Goal: Task Accomplishment & Management: Use online tool/utility

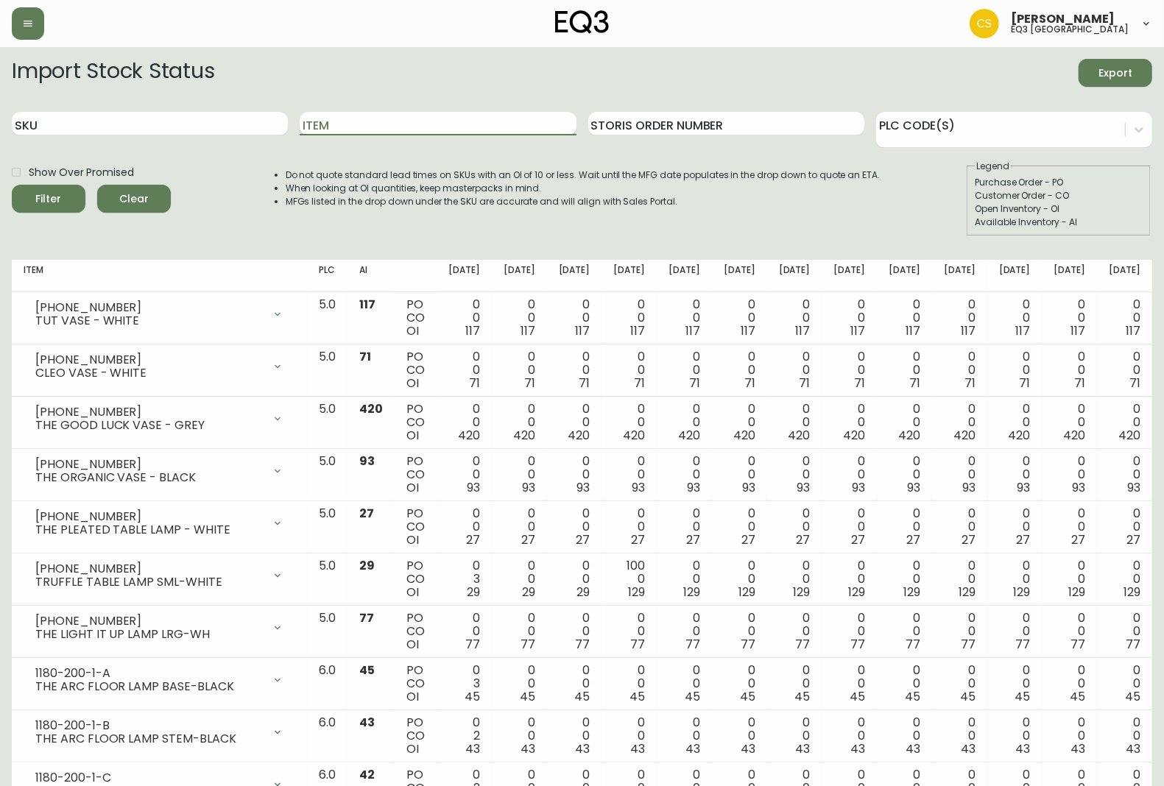
click at [341, 125] on input "Item" at bounding box center [438, 124] width 276 height 24
click at [230, 127] on input "SKU" at bounding box center [150, 124] width 276 height 24
type input "3"
click at [230, 127] on input "[PHONE_NUMBER]" at bounding box center [150, 124] width 276 height 24
click at [12, 185] on button "Filter" at bounding box center [49, 199] width 74 height 28
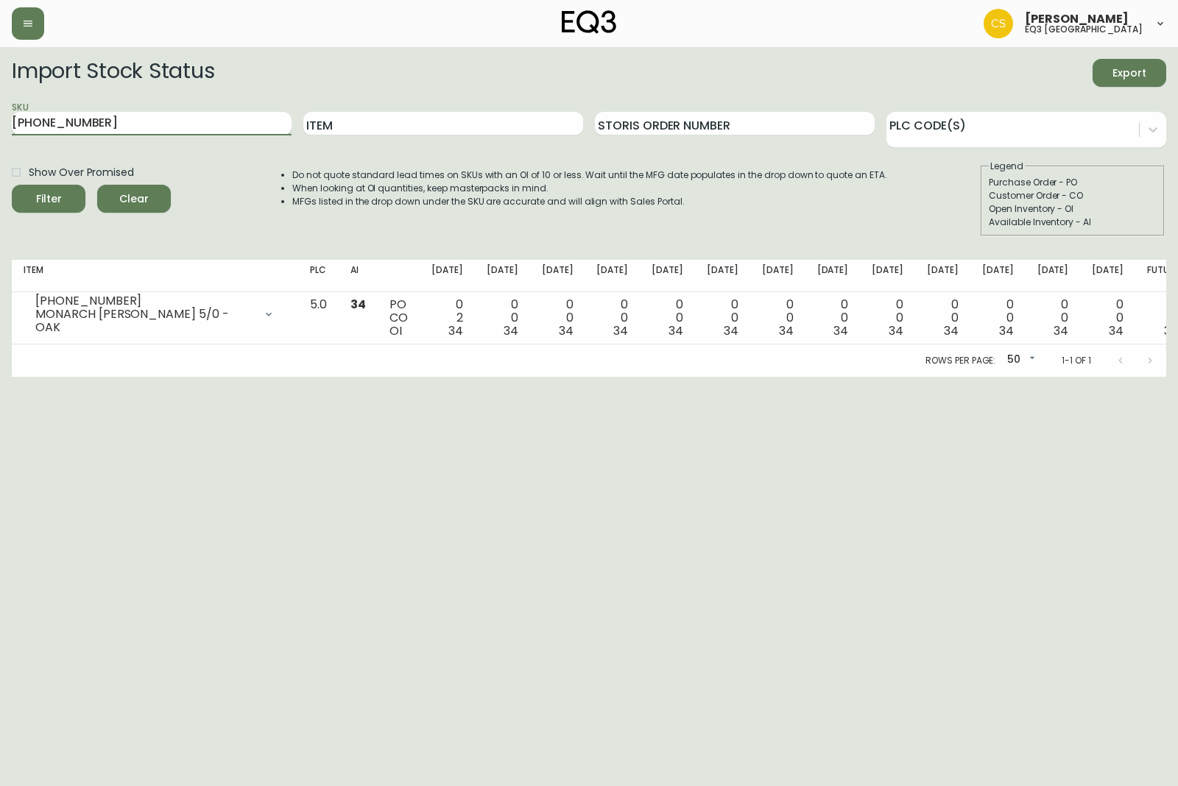
click at [59, 126] on input "[PHONE_NUMBER]" at bounding box center [152, 124] width 280 height 24
click at [12, 185] on button "Filter" at bounding box center [49, 199] width 74 height 28
click at [28, 377] on html "[PERSON_NAME] eq3 calgary Import Stock Status Export SKU [PHONE_NUMBER] Item St…" at bounding box center [589, 188] width 1178 height 377
drag, startPoint x: 97, startPoint y: 116, endPoint x: 0, endPoint y: 125, distance: 97.6
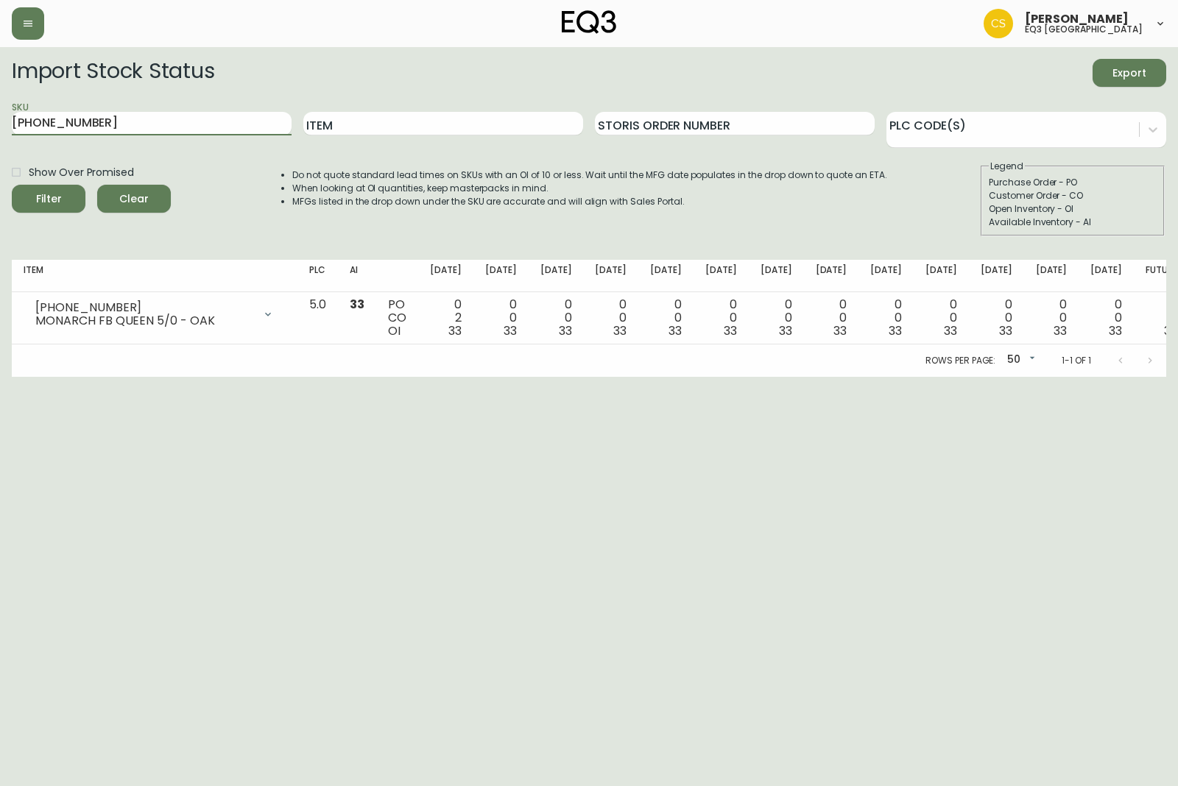
click at [0, 125] on main "Import Stock Status Export SKU [PHONE_NUMBER] Item Storis Order Number PLC Code…" at bounding box center [589, 212] width 1178 height 330
paste input "[PHONE_NUMBER]"
click at [210, 121] on input "[PHONE_NUMBER]" at bounding box center [152, 124] width 280 height 24
click at [12, 185] on button "Filter" at bounding box center [49, 199] width 74 height 28
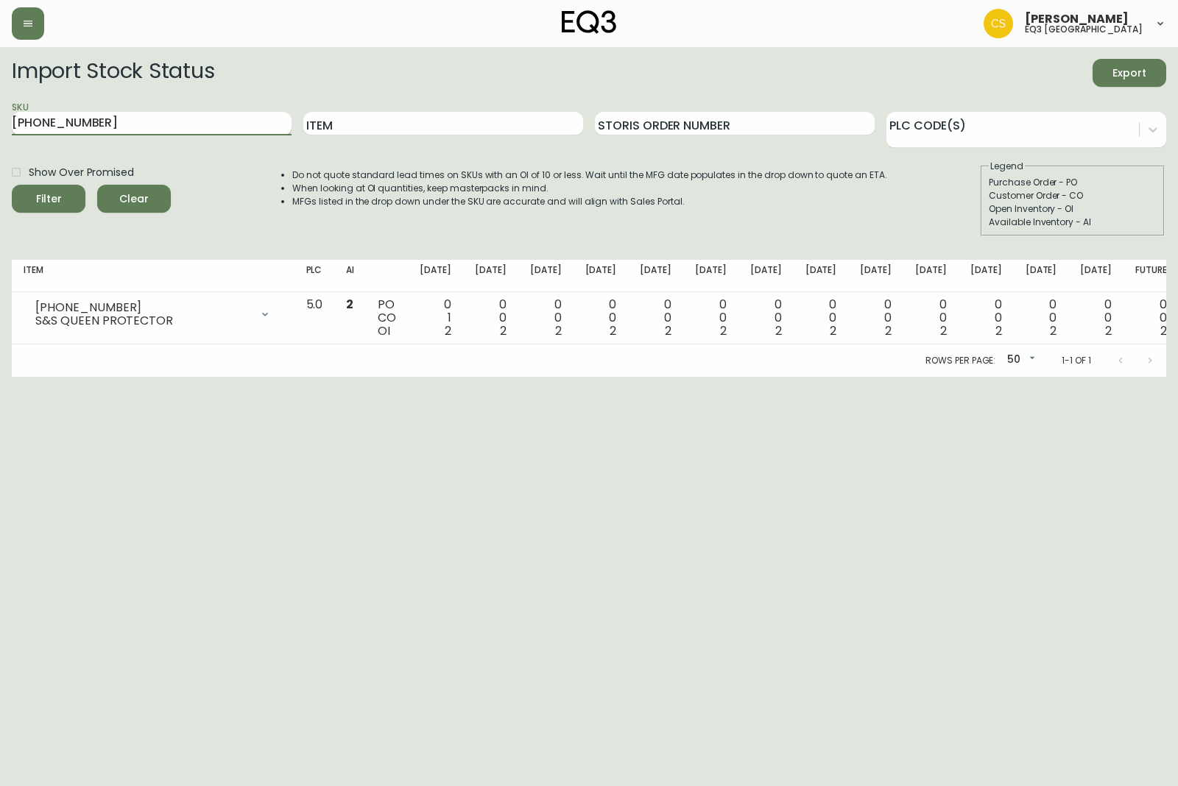
click at [56, 122] on input "[PHONE_NUMBER]" at bounding box center [152, 124] width 280 height 24
click at [12, 185] on button "Filter" at bounding box center [49, 199] width 74 height 28
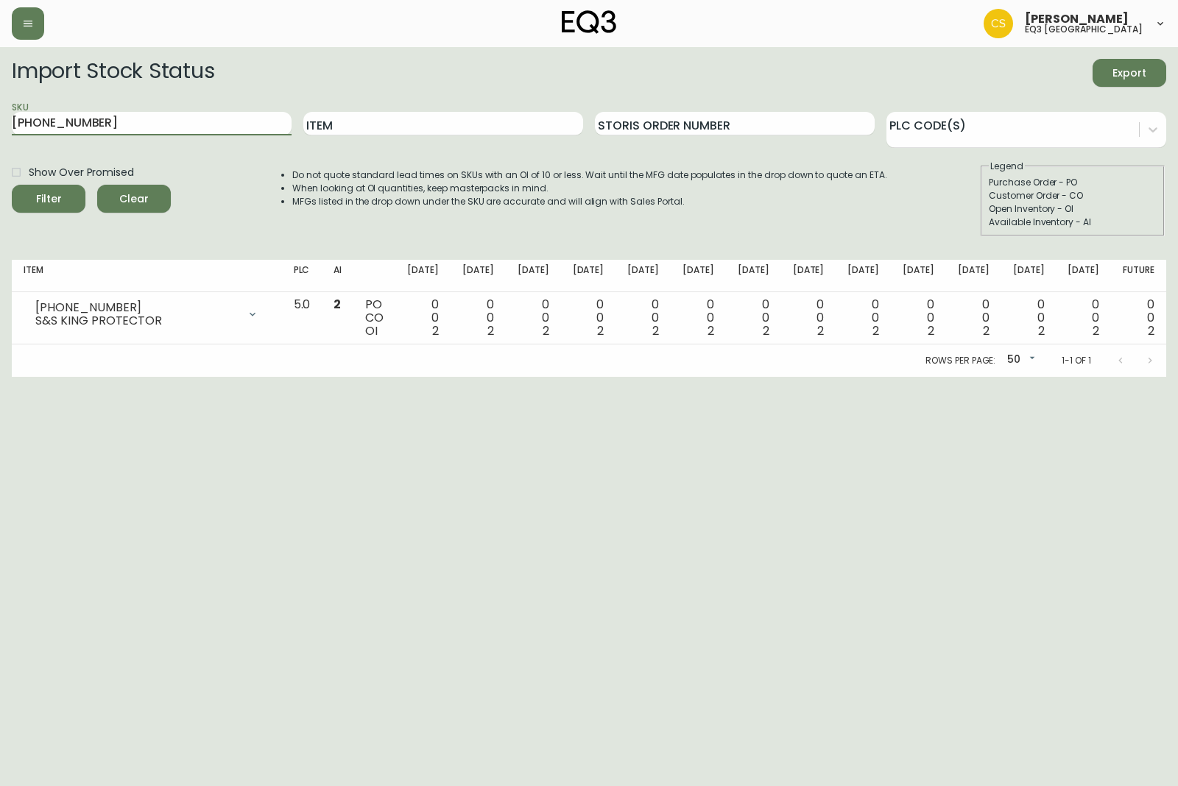
drag, startPoint x: 166, startPoint y: 116, endPoint x: 0, endPoint y: 134, distance: 166.7
click at [0, 134] on main "Import Stock Status Export SKU [PHONE_NUMBER] Item Storis Order Number PLC Code…" at bounding box center [589, 212] width 1178 height 330
paste input "[PHONE_NUMBER]"
click at [12, 185] on button "Filter" at bounding box center [49, 199] width 74 height 28
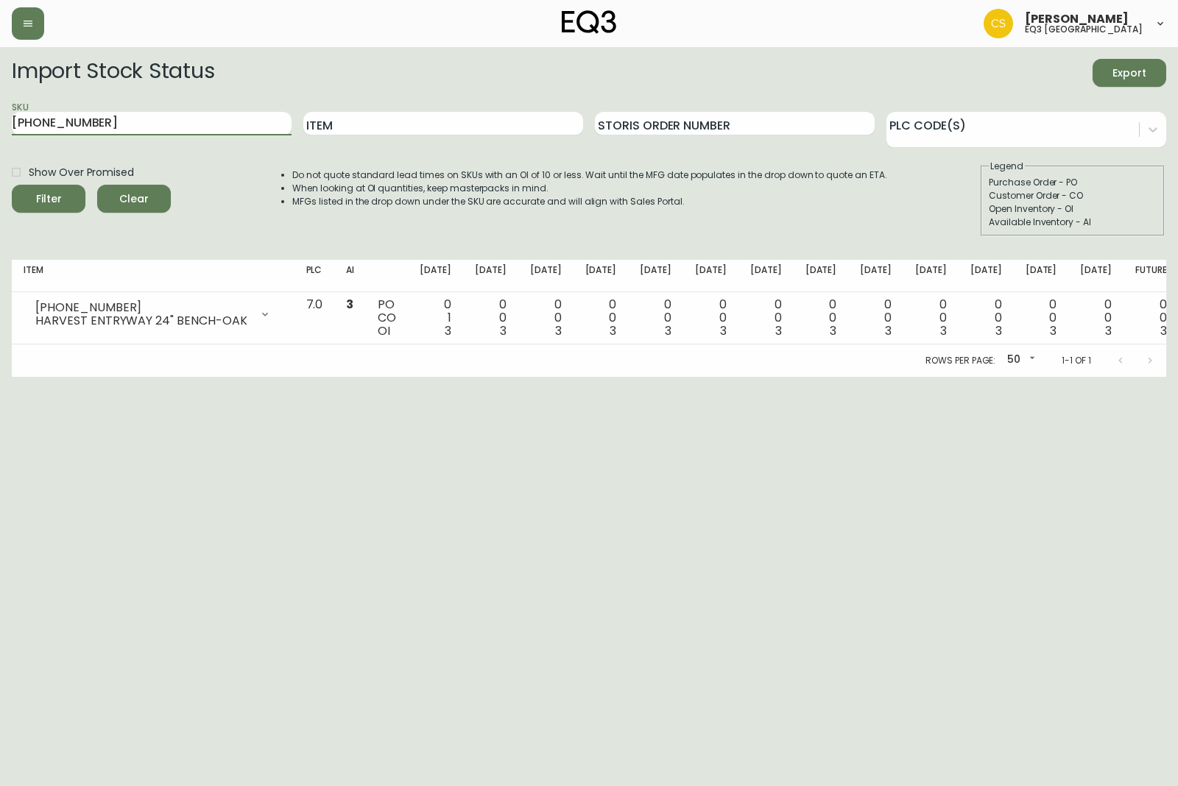
drag, startPoint x: 120, startPoint y: 125, endPoint x: 0, endPoint y: 108, distance: 121.2
click at [0, 108] on main "Import Stock Status Export SKU [PHONE_NUMBER] Item Storis Order Number PLC Code…" at bounding box center [589, 212] width 1178 height 330
click at [255, 127] on input "[PHONE_NUMBER]" at bounding box center [152, 124] width 280 height 24
click at [12, 185] on button "Filter" at bounding box center [49, 199] width 74 height 28
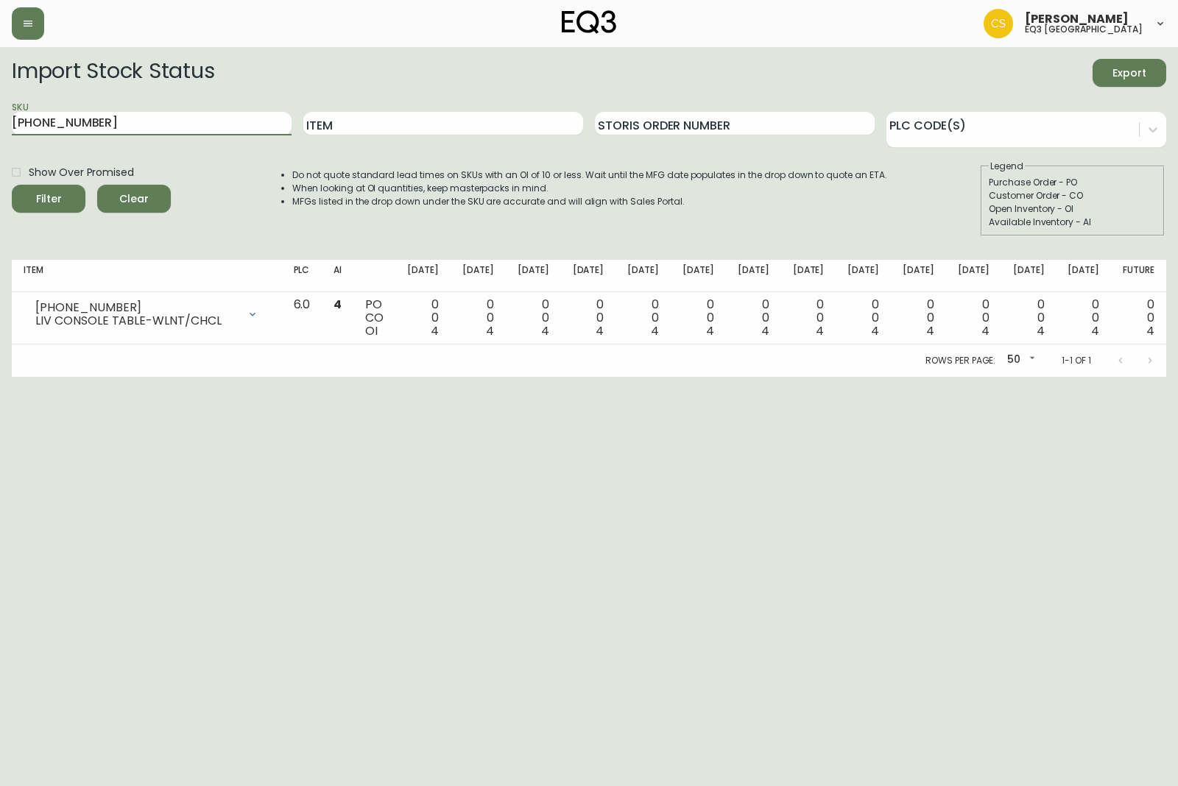
drag, startPoint x: 66, startPoint y: 131, endPoint x: 0, endPoint y: 136, distance: 66.5
click at [0, 136] on main "Import Stock Status Export SKU [PHONE_NUMBER] Item Storis Order Number PLC Code…" at bounding box center [589, 212] width 1178 height 330
paste input "[PHONE_NUMBER]"
type input "[PHONE_NUMBER]"
click at [12, 185] on button "Filter" at bounding box center [49, 199] width 74 height 28
